Goal: Information Seeking & Learning: Find contact information

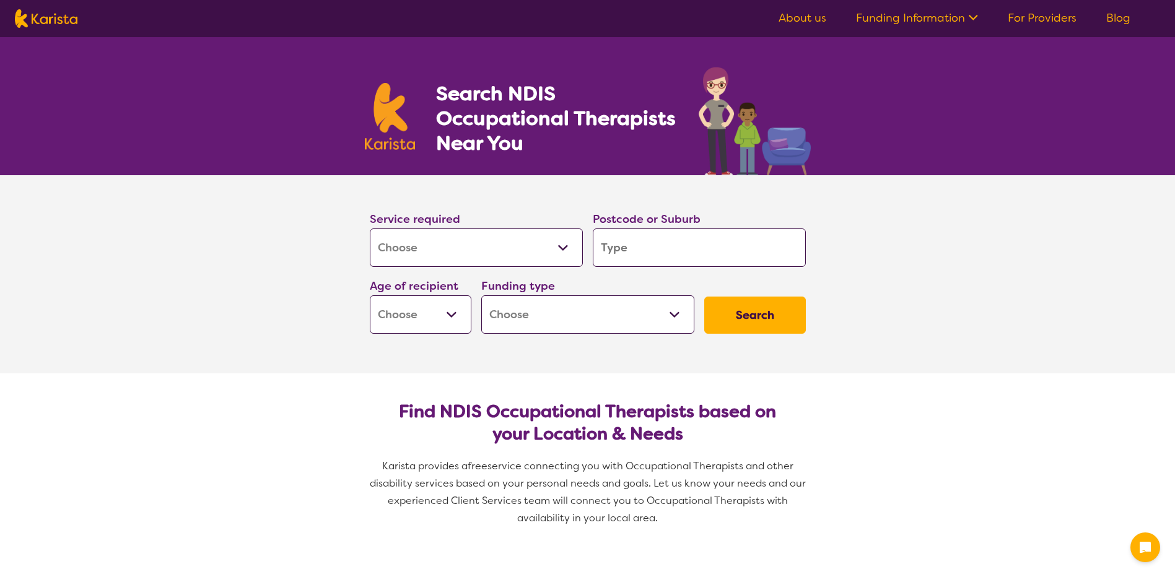
select select "[MEDICAL_DATA]"
click at [640, 242] on input "search" at bounding box center [699, 248] width 213 height 38
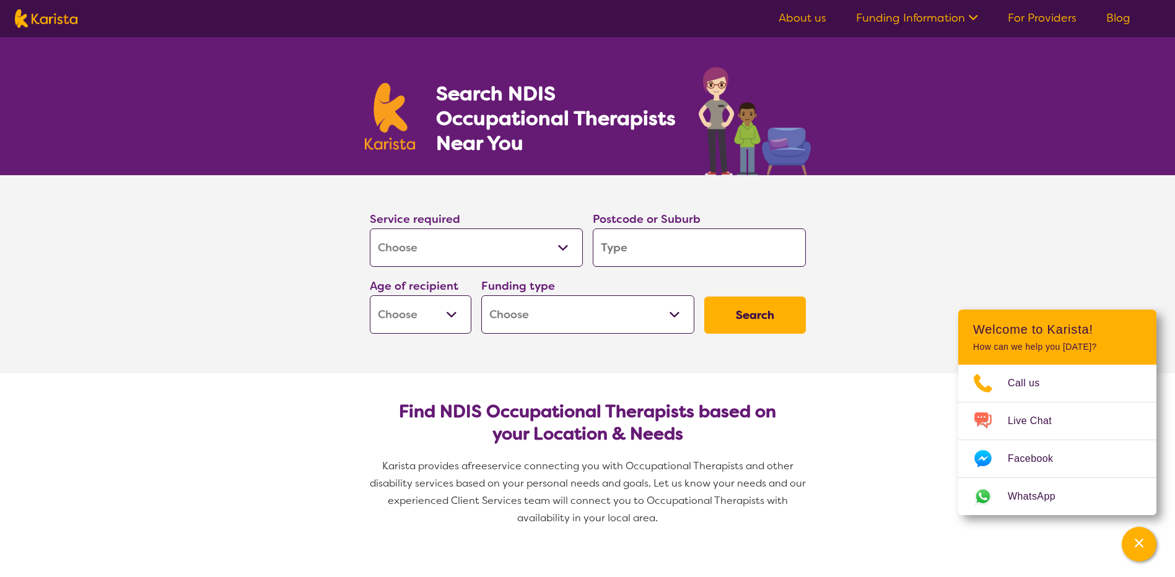
type input "l"
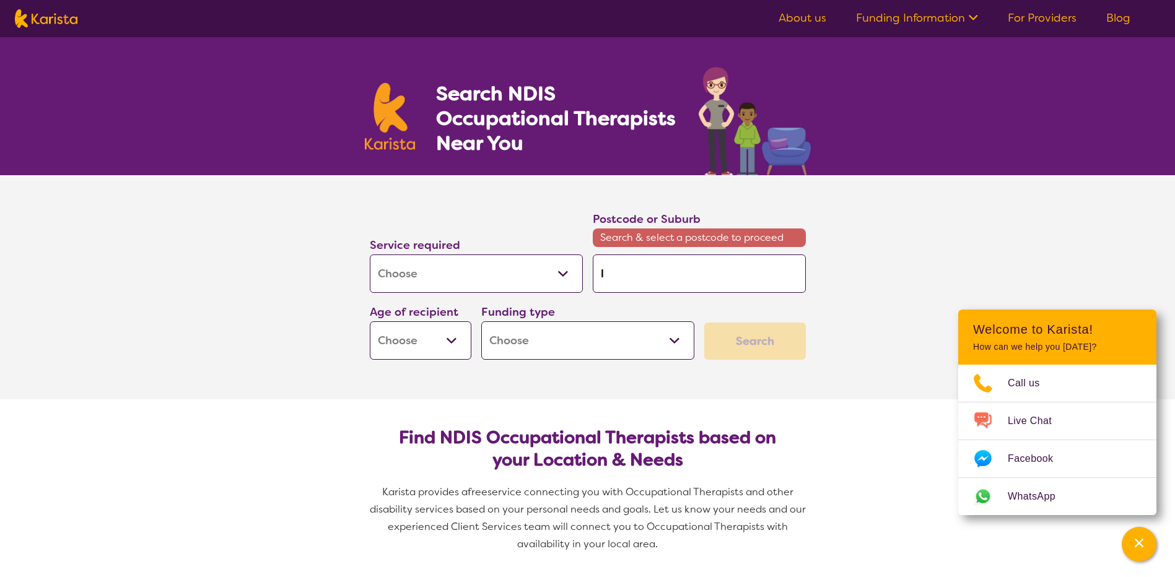
type input "la"
type input "[PERSON_NAME]"
type input "laun"
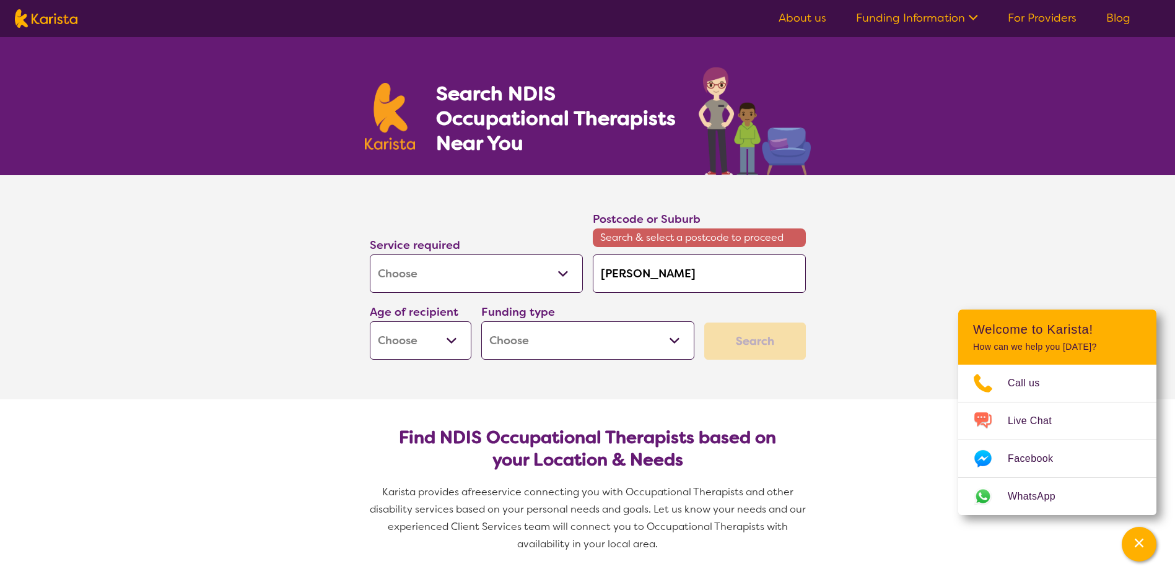
type input "laun"
type input "launc"
type input "launce"
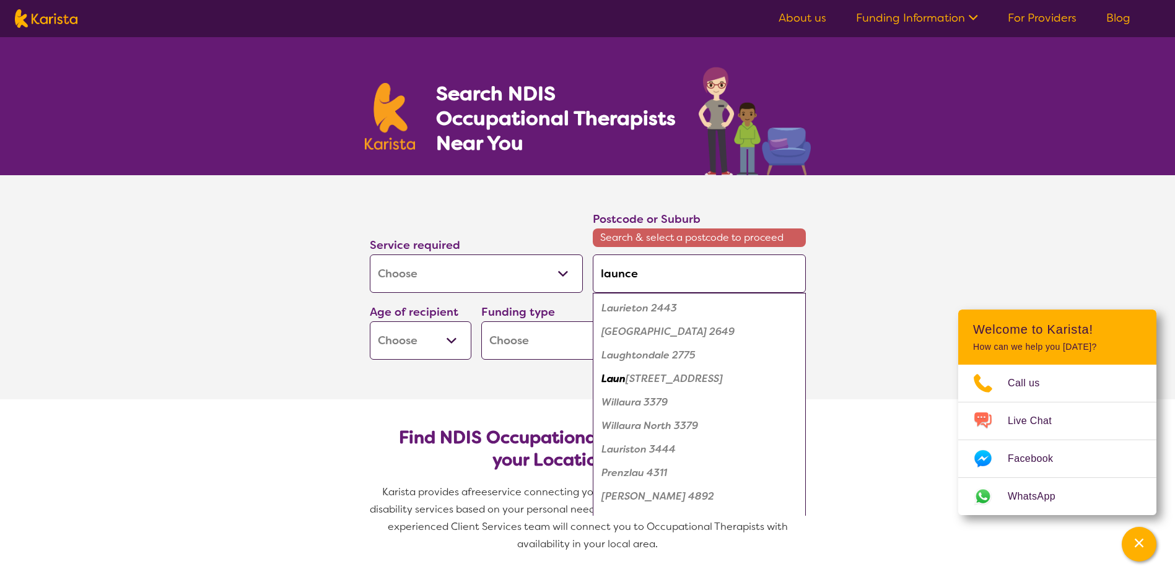
type input "launces"
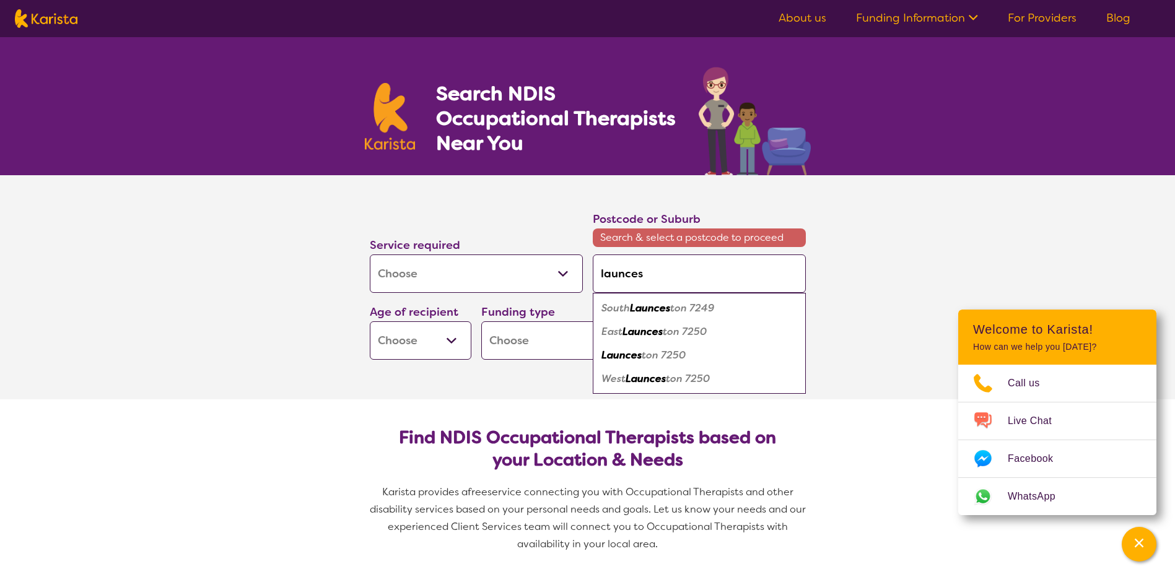
click at [653, 352] on em "ton 7250" at bounding box center [664, 355] width 44 height 13
type input "7250"
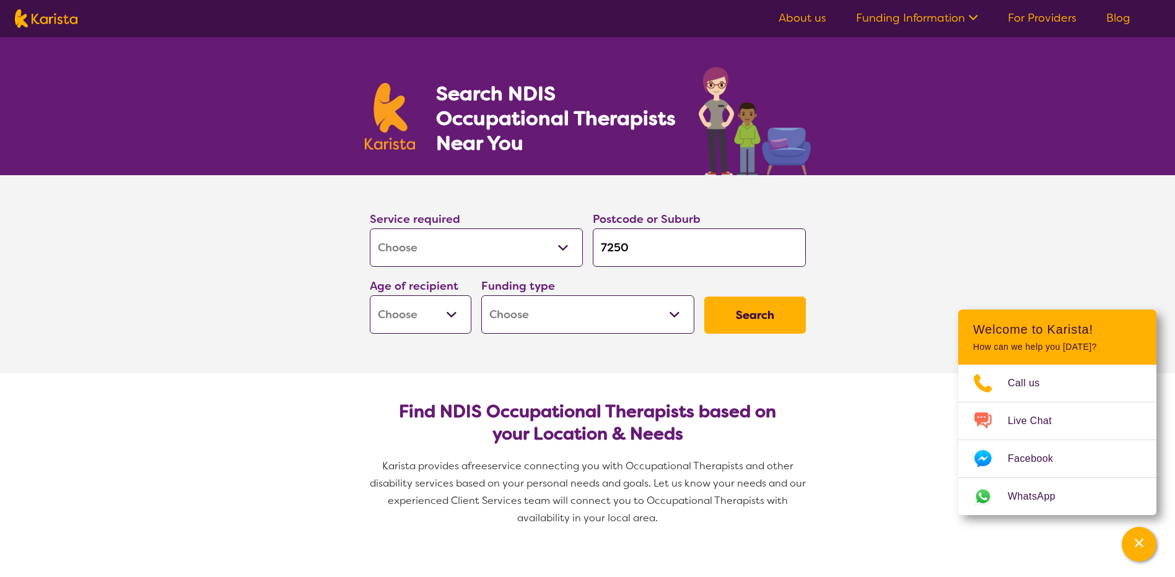
click at [455, 320] on select "Early Childhood - 0 to 9 Child - 10 to 11 Adolescent - 12 to 17 Adult - 18 to 6…" at bounding box center [421, 314] width 102 height 38
select select "AD"
click at [370, 295] on select "Early Childhood - 0 to 9 Child - 10 to 11 Adolescent - 12 to 17 Adult - 18 to 6…" at bounding box center [421, 314] width 102 height 38
select select "AD"
click at [538, 322] on select "Home Care Package (HCP) National Disability Insurance Scheme (NDIS) I don't know" at bounding box center [587, 314] width 213 height 38
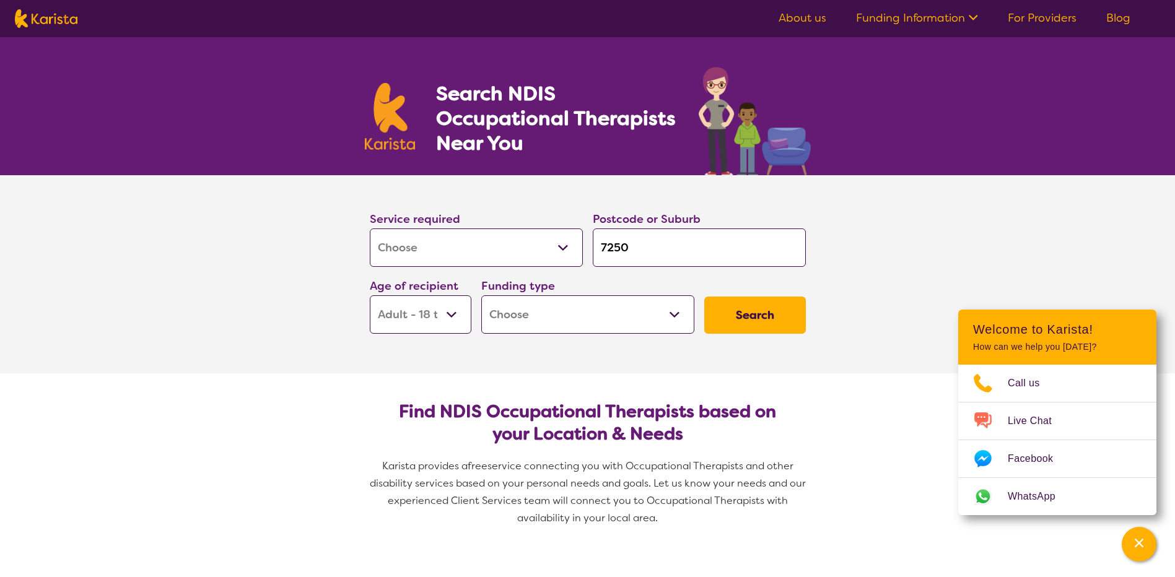
select select "NDIS"
click at [481, 295] on select "Home Care Package (HCP) National Disability Insurance Scheme (NDIS) I don't know" at bounding box center [587, 314] width 213 height 38
select select "NDIS"
click at [764, 310] on button "Search" at bounding box center [755, 315] width 102 height 37
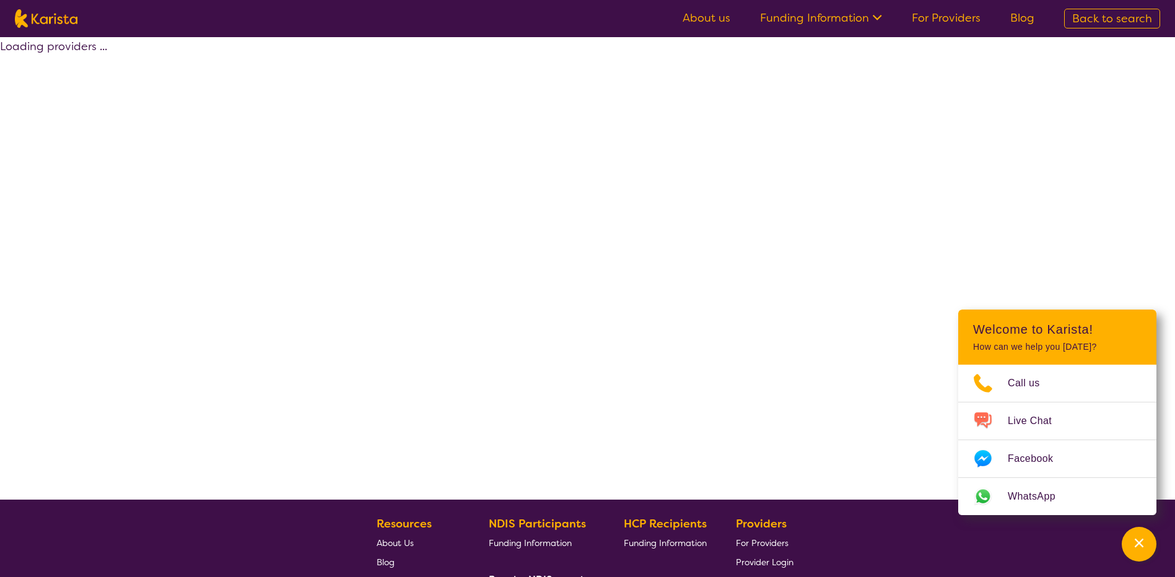
select select "by_score"
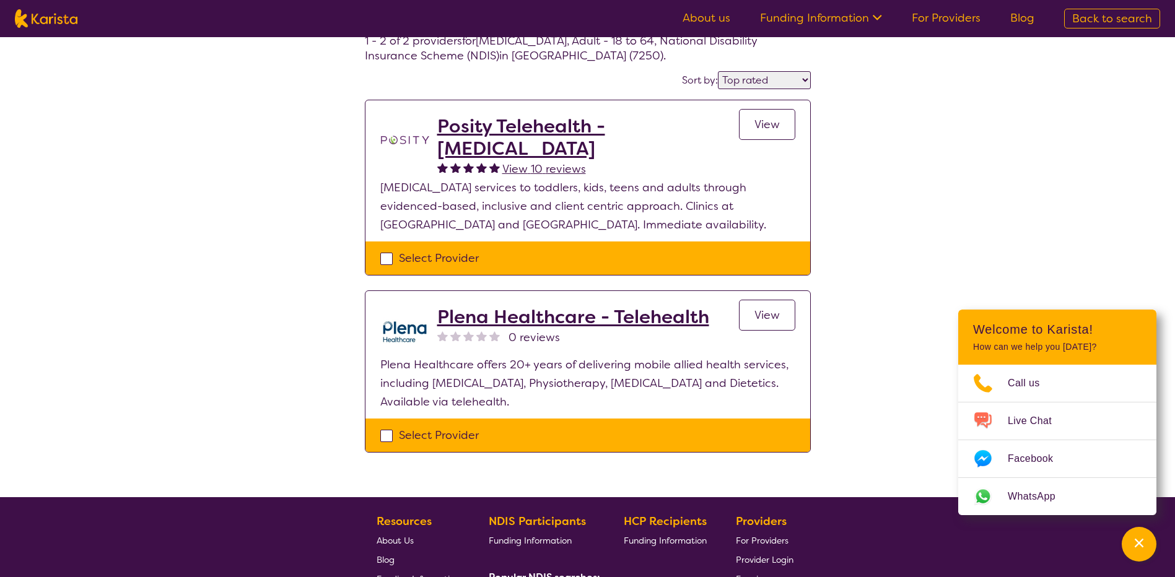
scroll to position [44, 0]
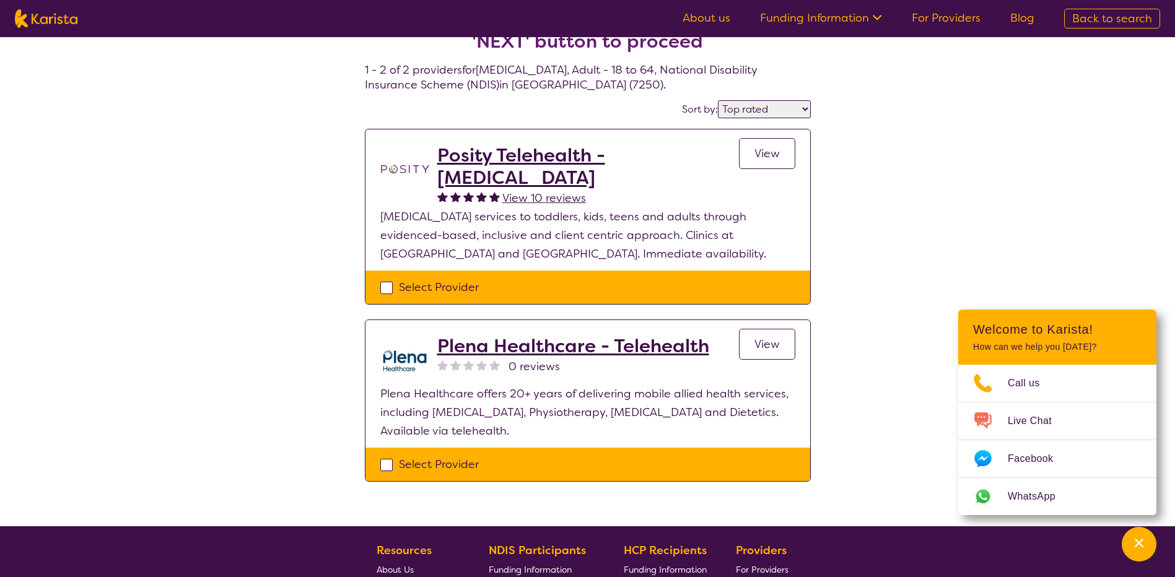
click at [667, 155] on h2 "Posity Telehealth - [MEDICAL_DATA]" at bounding box center [588, 166] width 302 height 45
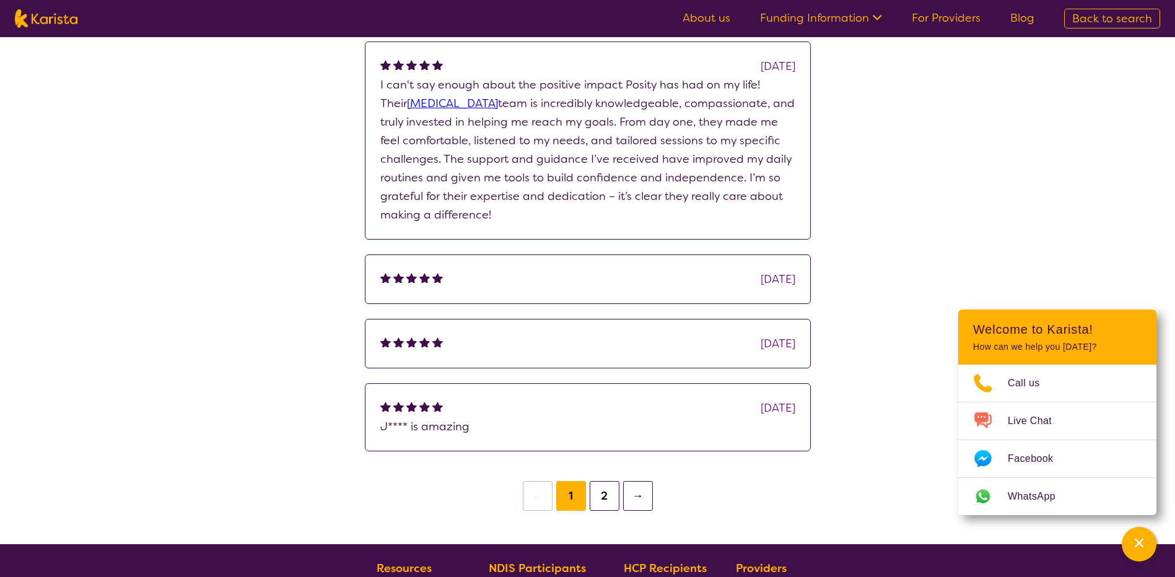
scroll to position [1734, 0]
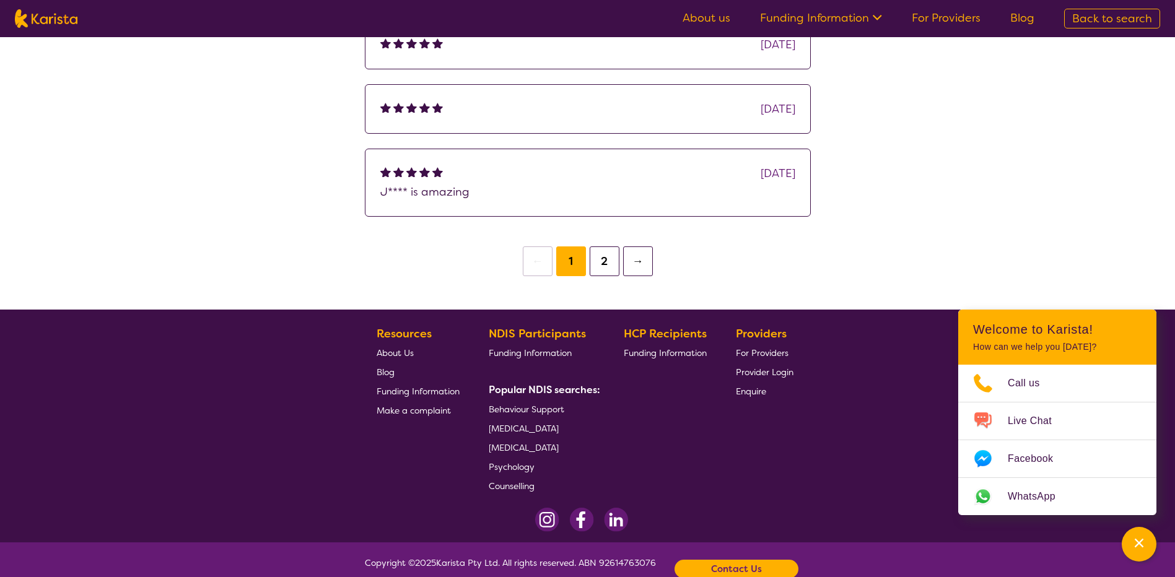
select select "by_score"
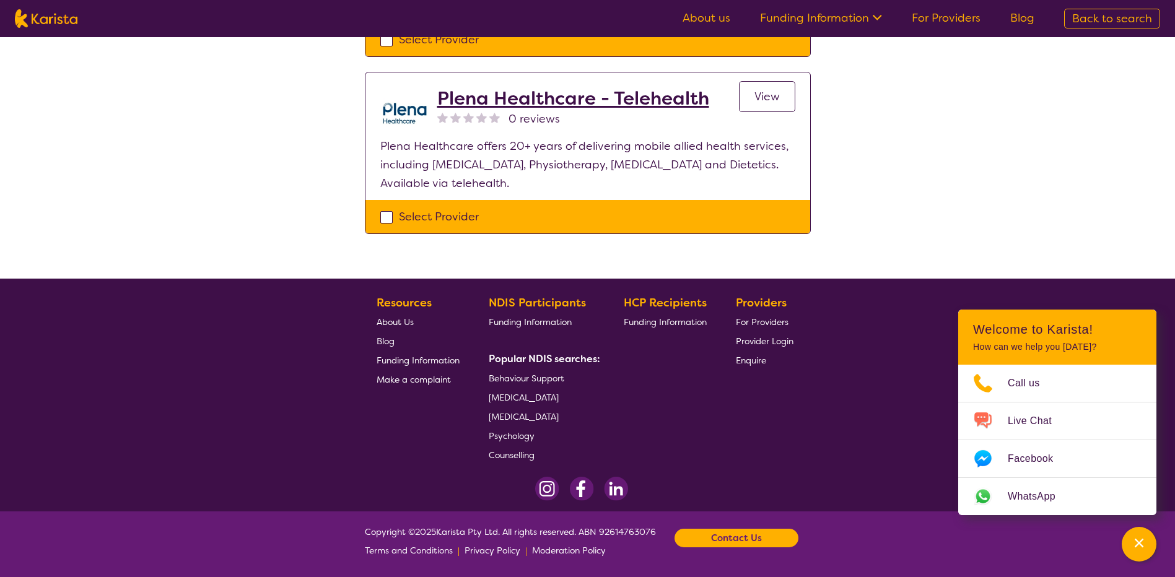
scroll to position [44, 0]
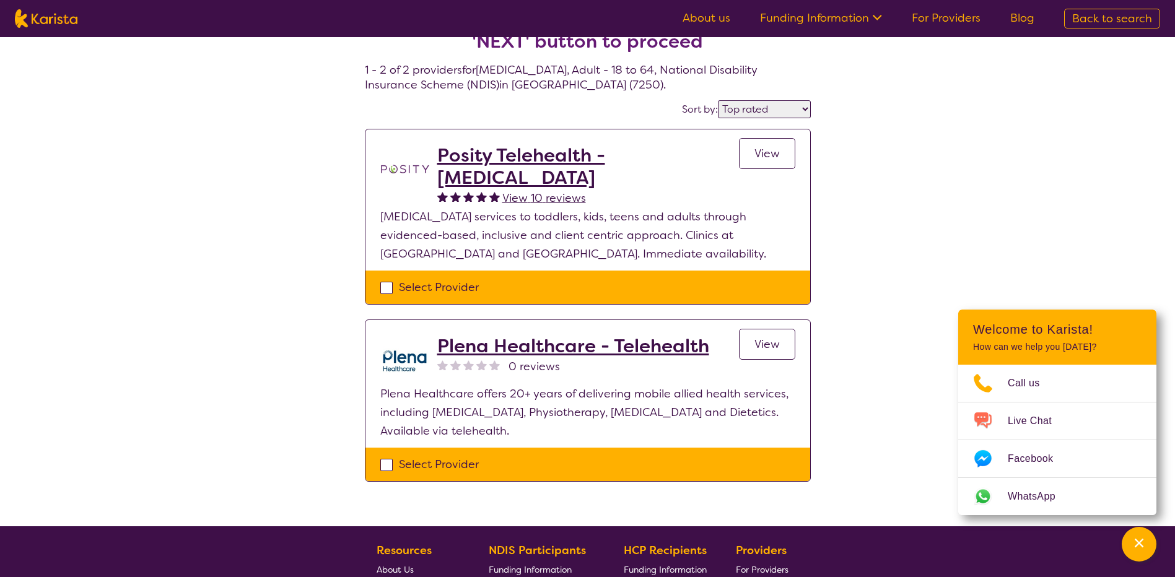
select select "[MEDICAL_DATA]"
select select "AD"
select select "NDIS"
select select "[MEDICAL_DATA]"
select select "AD"
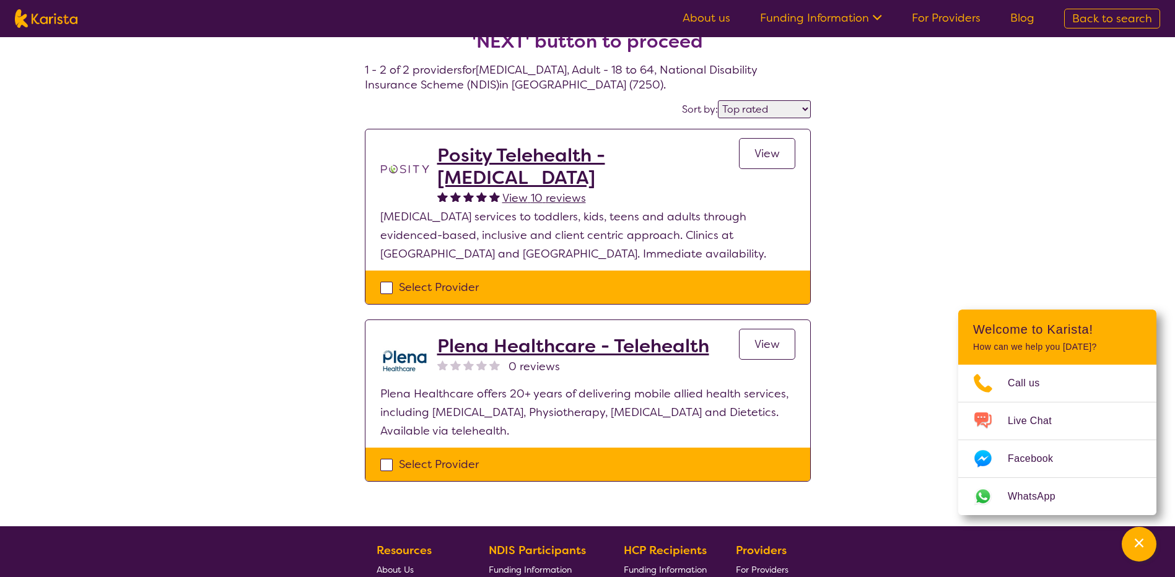
select select "NDIS"
